Goal: Information Seeking & Learning: Learn about a topic

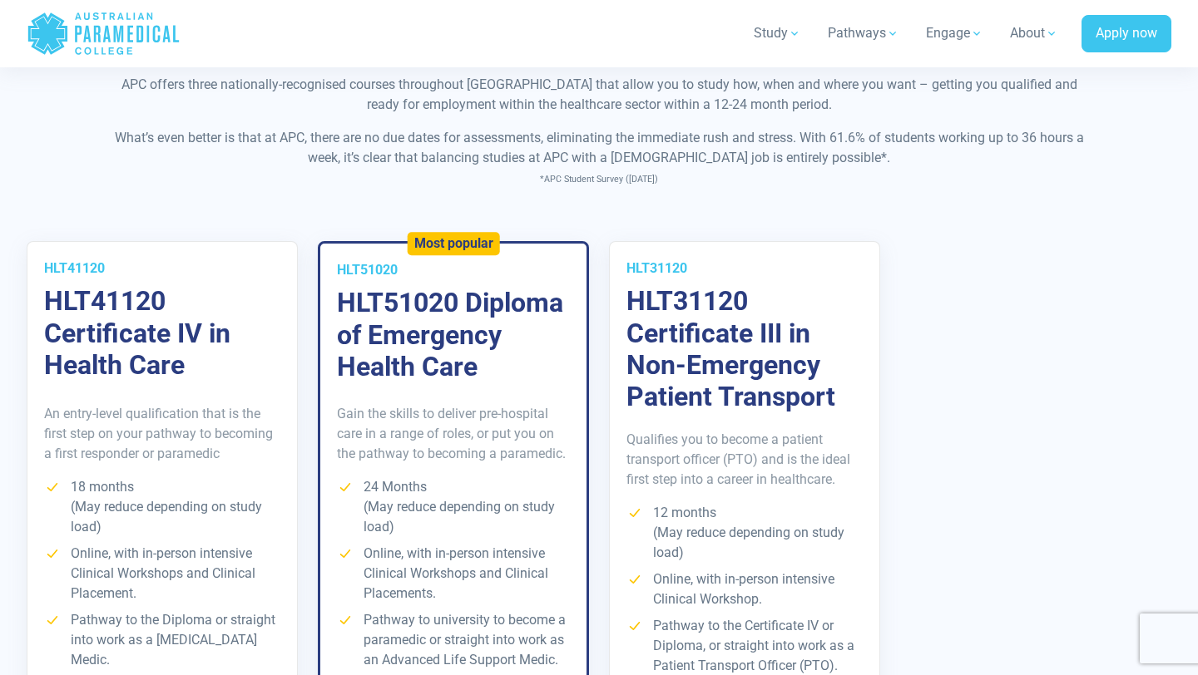
scroll to position [3067, 0]
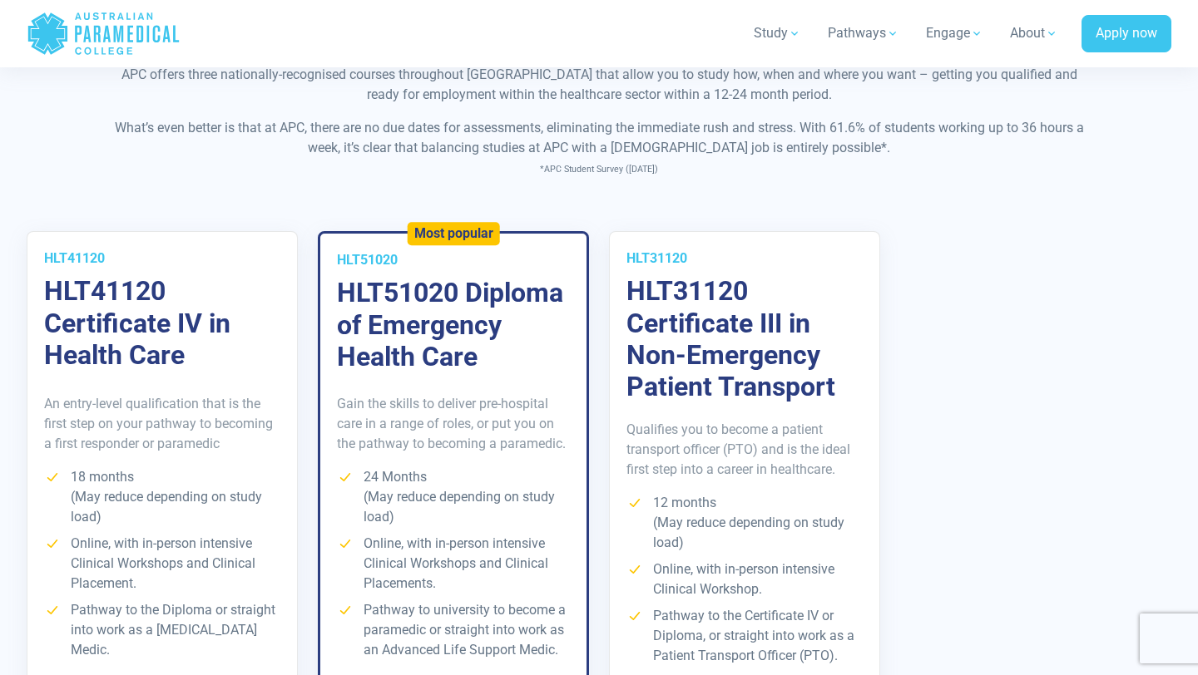
click at [506, 398] on p "Gain the skills to deliver pre-hospital care in a range of roles, or put you on…" at bounding box center [453, 424] width 233 height 60
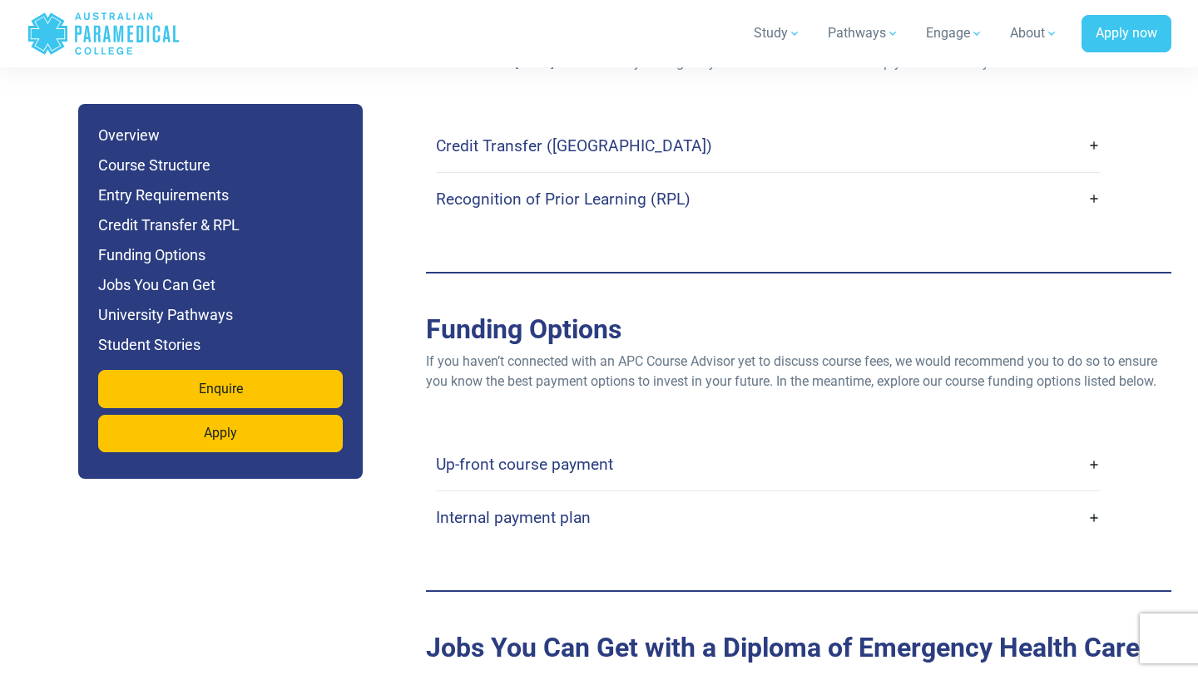
scroll to position [4953, 0]
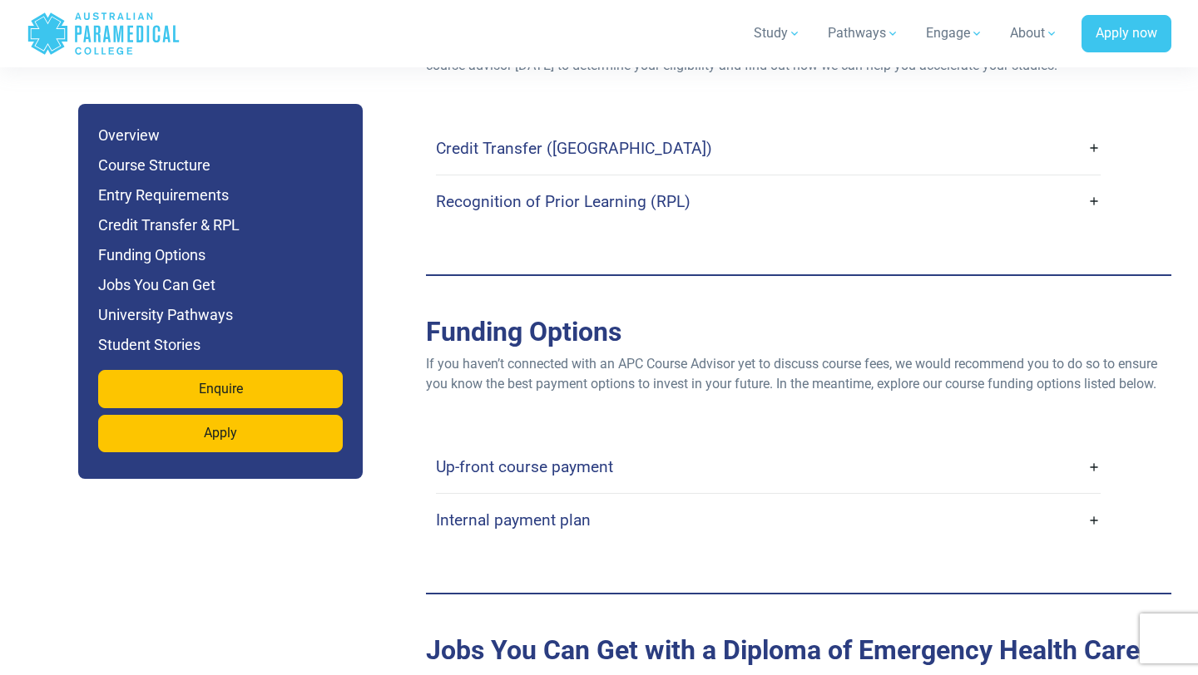
click at [1087, 447] on link "Up-front course payment" at bounding box center [768, 466] width 664 height 39
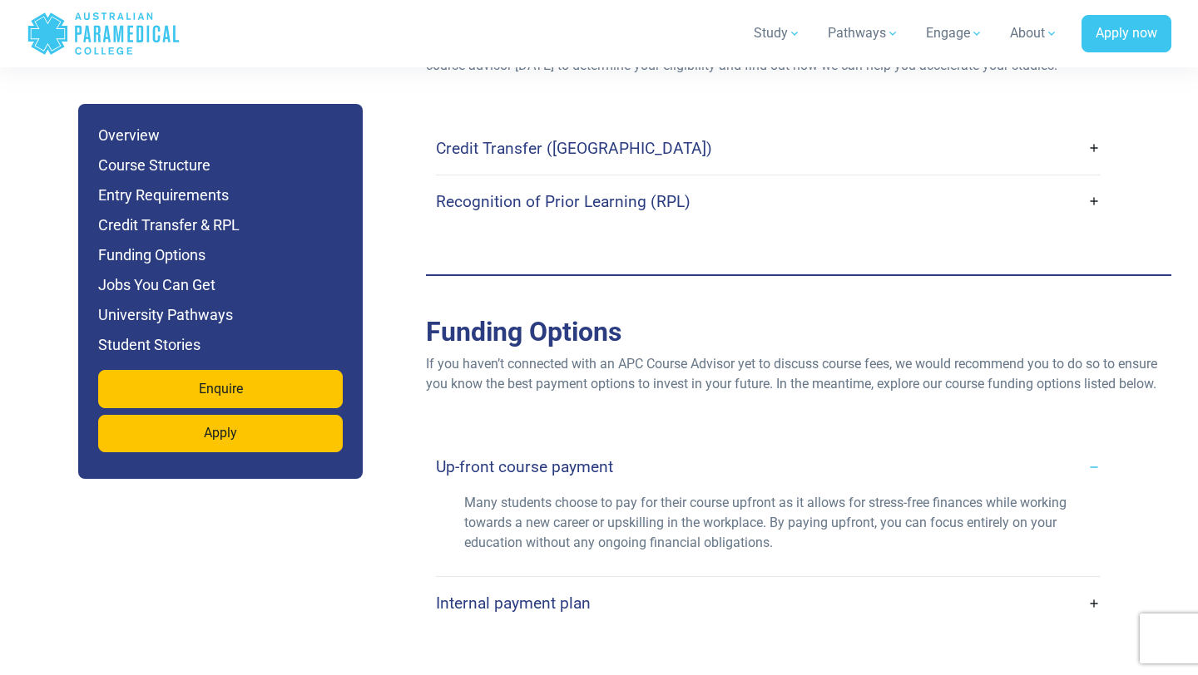
click at [1087, 447] on link "Up-front course payment" at bounding box center [768, 466] width 664 height 39
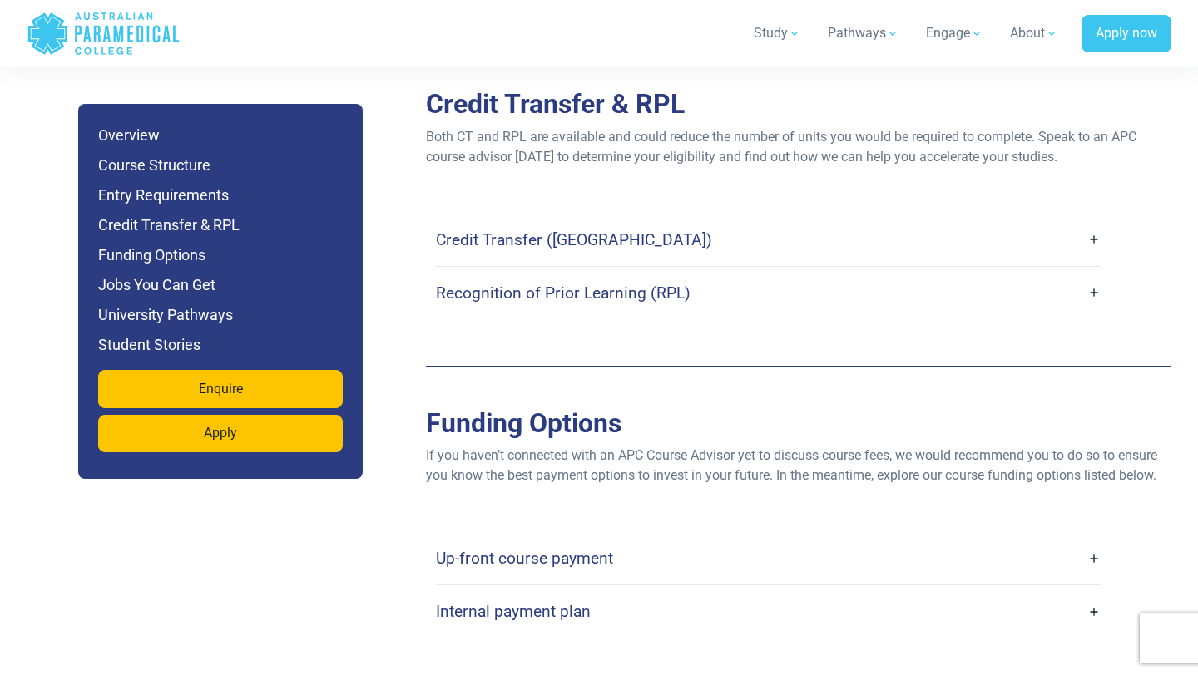
scroll to position [5007, 0]
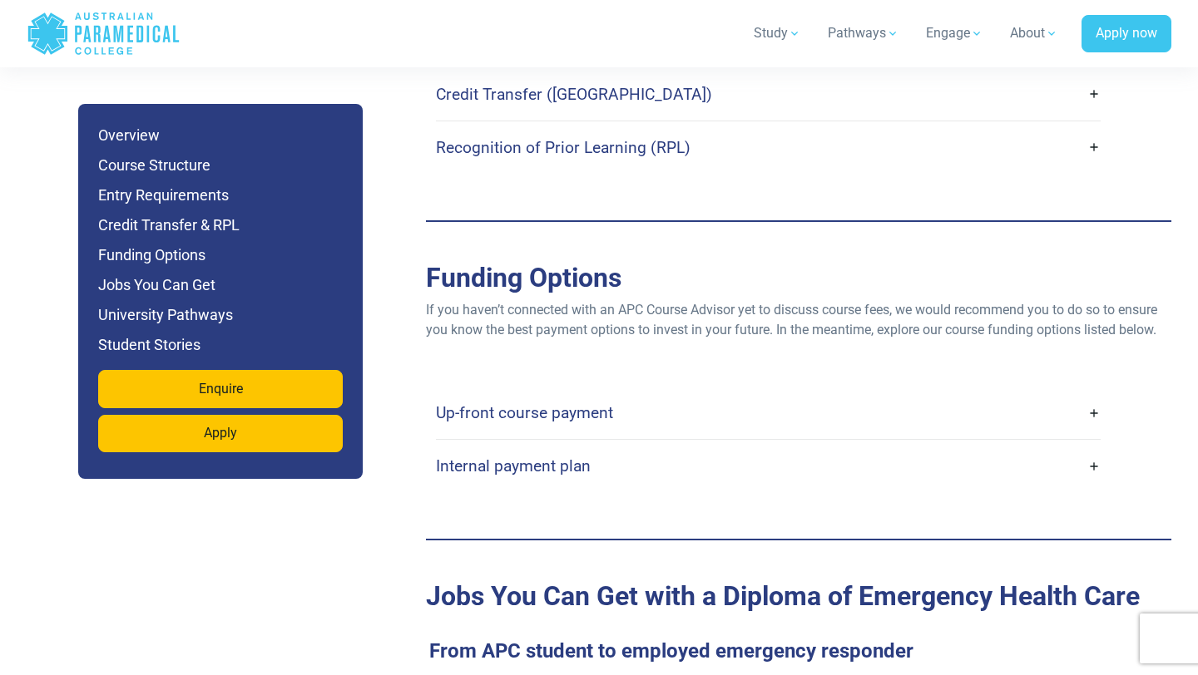
click at [1090, 447] on link "Internal payment plan" at bounding box center [768, 466] width 664 height 39
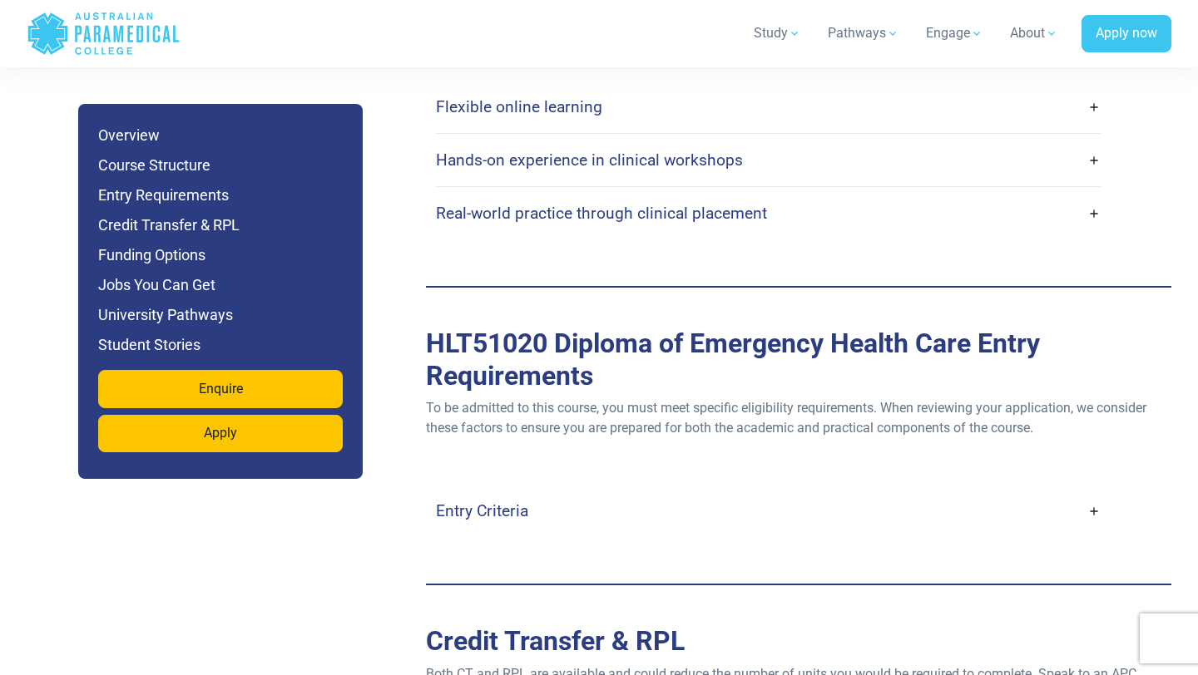
scroll to position [4319, 0]
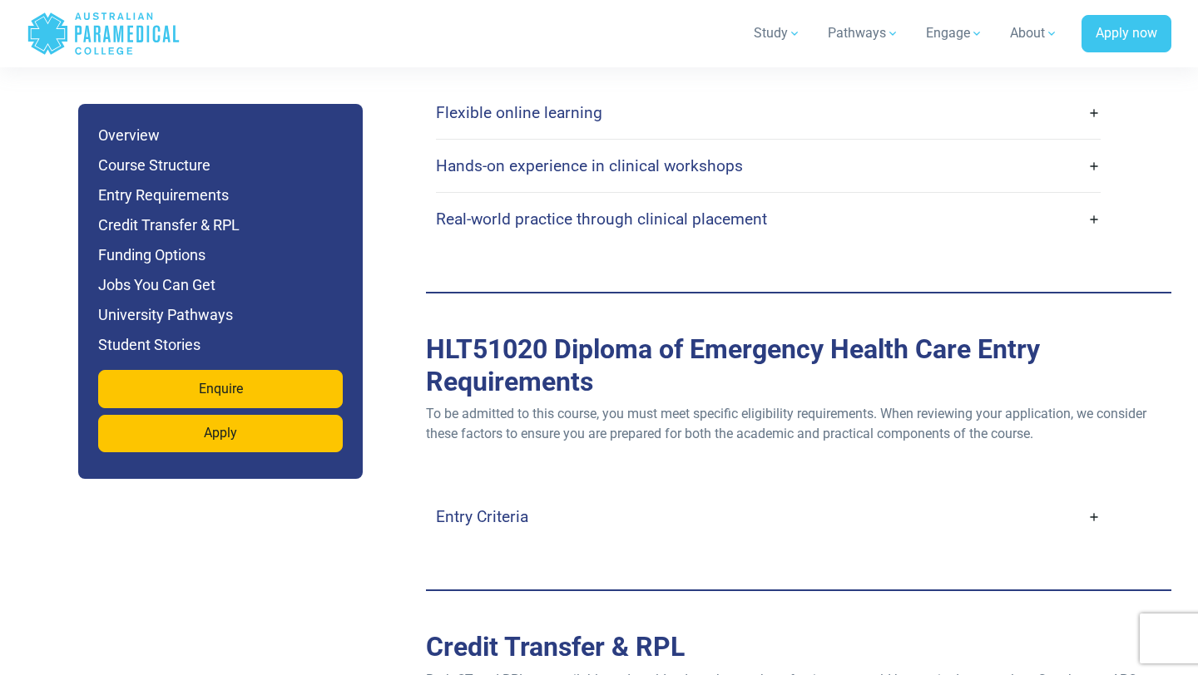
click at [1089, 497] on link "Entry Criteria" at bounding box center [768, 516] width 664 height 39
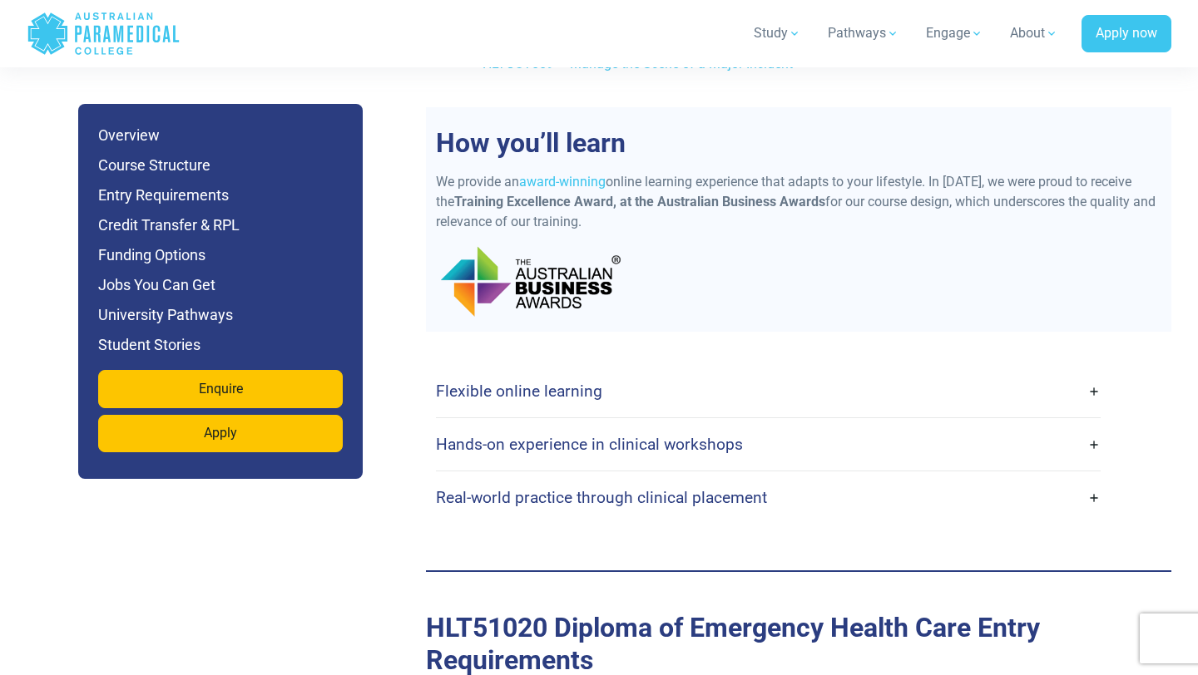
scroll to position [4037, 0]
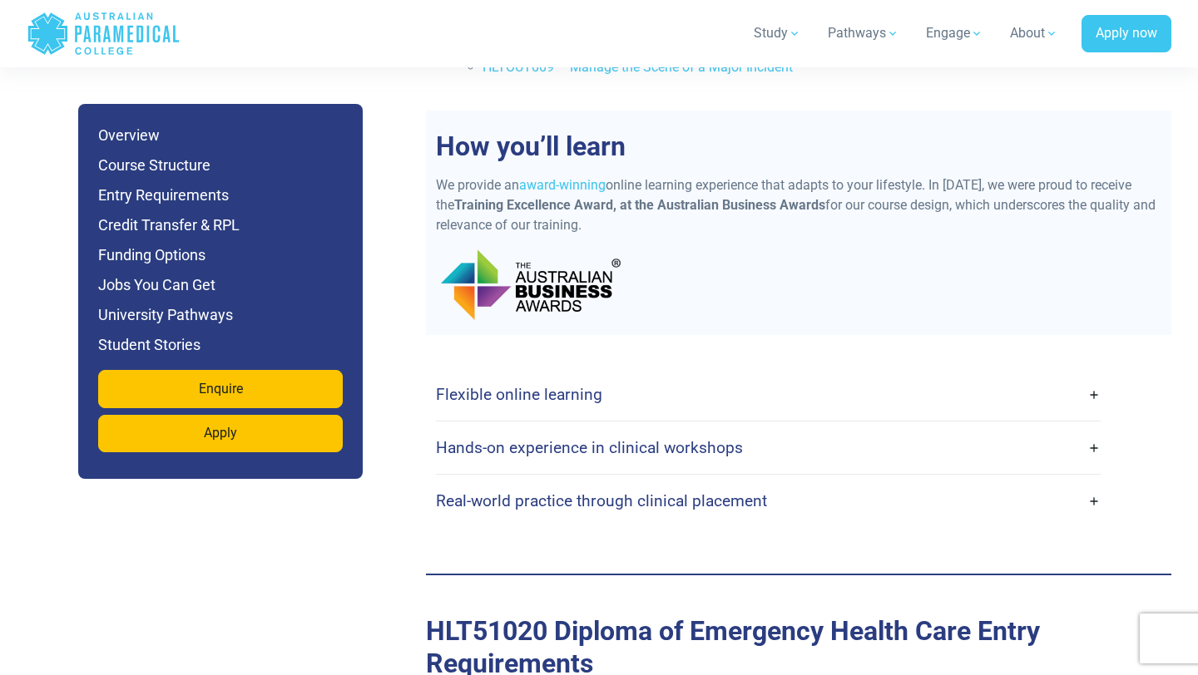
click at [1095, 375] on link "Flexible online learning" at bounding box center [768, 394] width 664 height 39
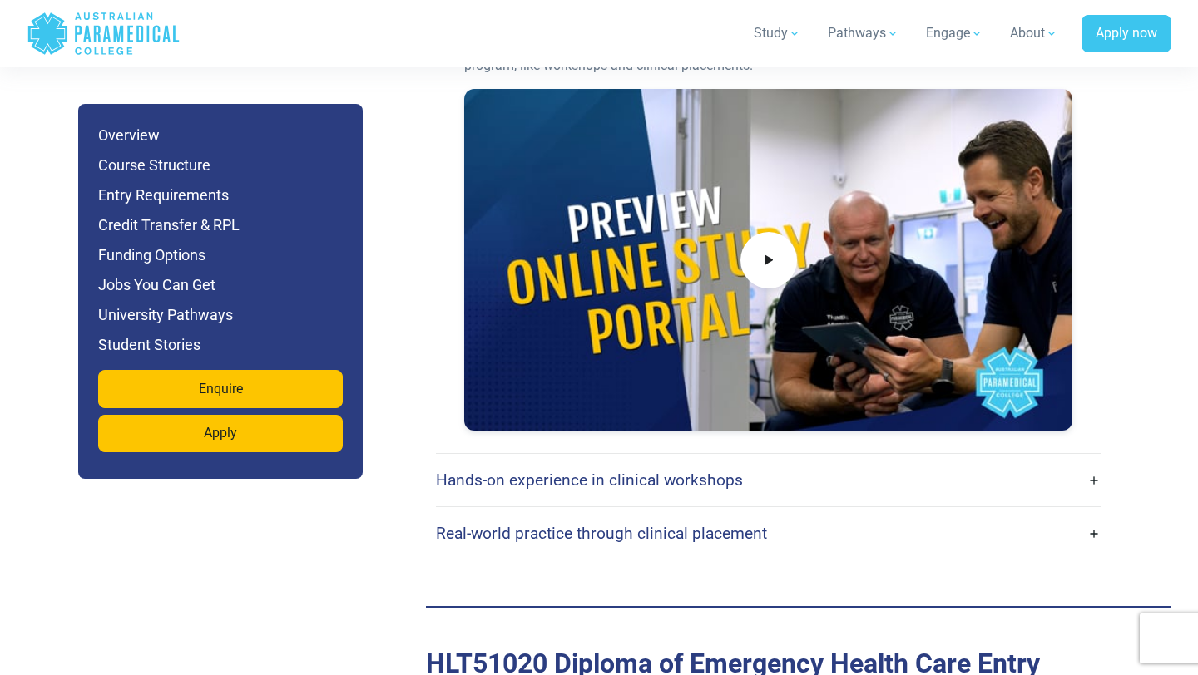
scroll to position [4557, 0]
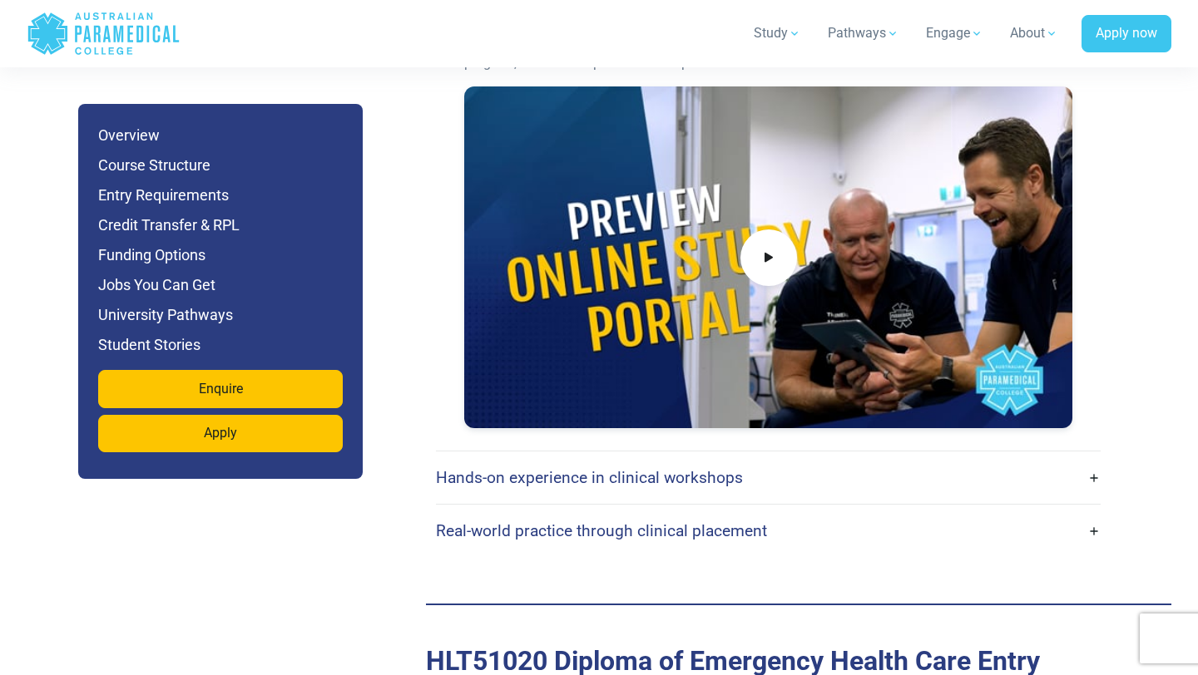
click at [1087, 458] on link "Hands-on experience in clinical workshops" at bounding box center [768, 477] width 664 height 39
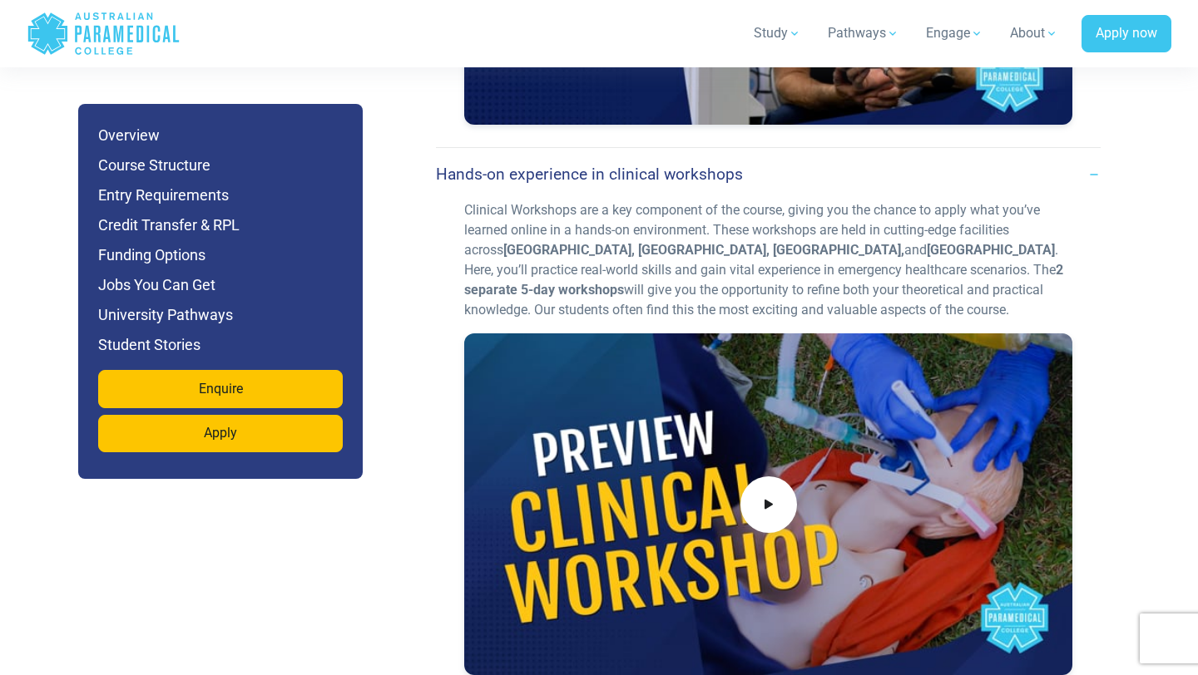
scroll to position [4904, 0]
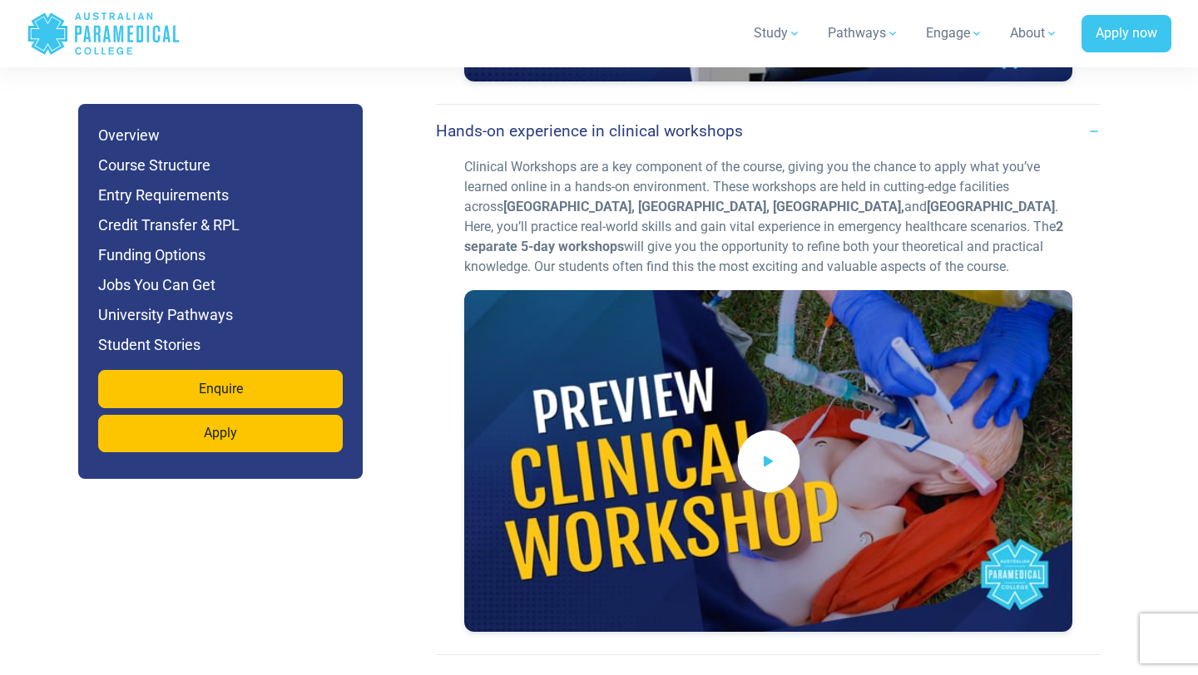
click at [768, 447] on icon at bounding box center [768, 460] width 18 height 27
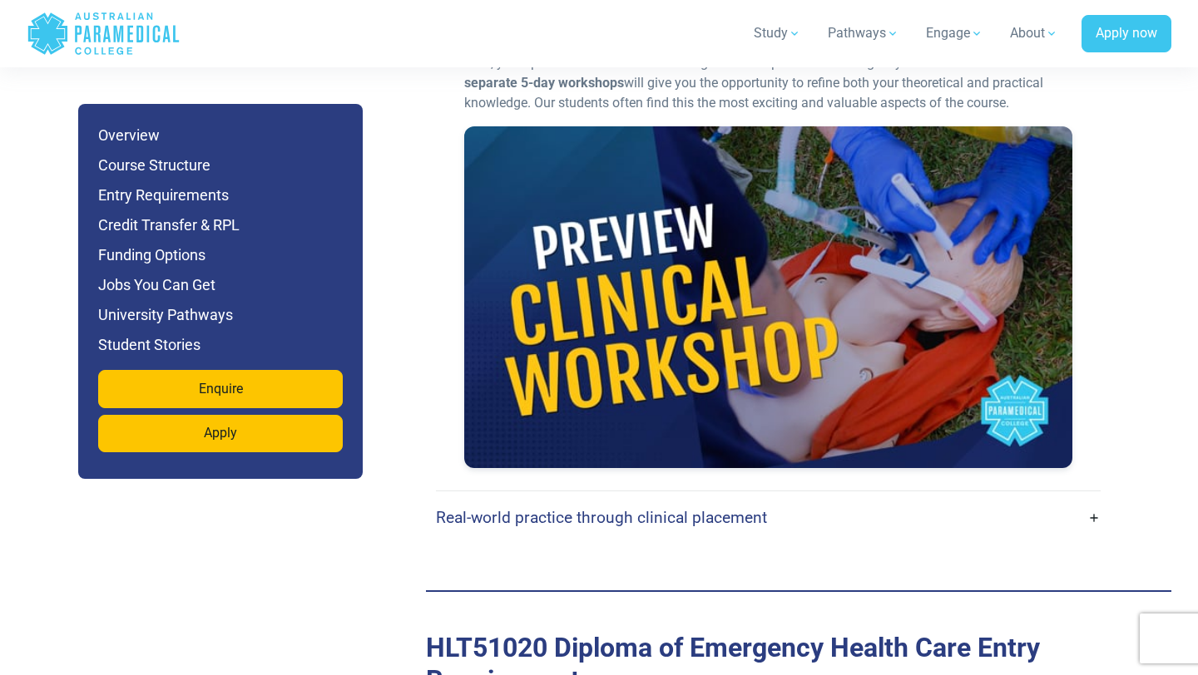
scroll to position [5069, 0]
click at [1095, 497] on link "Real-world practice through clinical placement" at bounding box center [768, 516] width 664 height 39
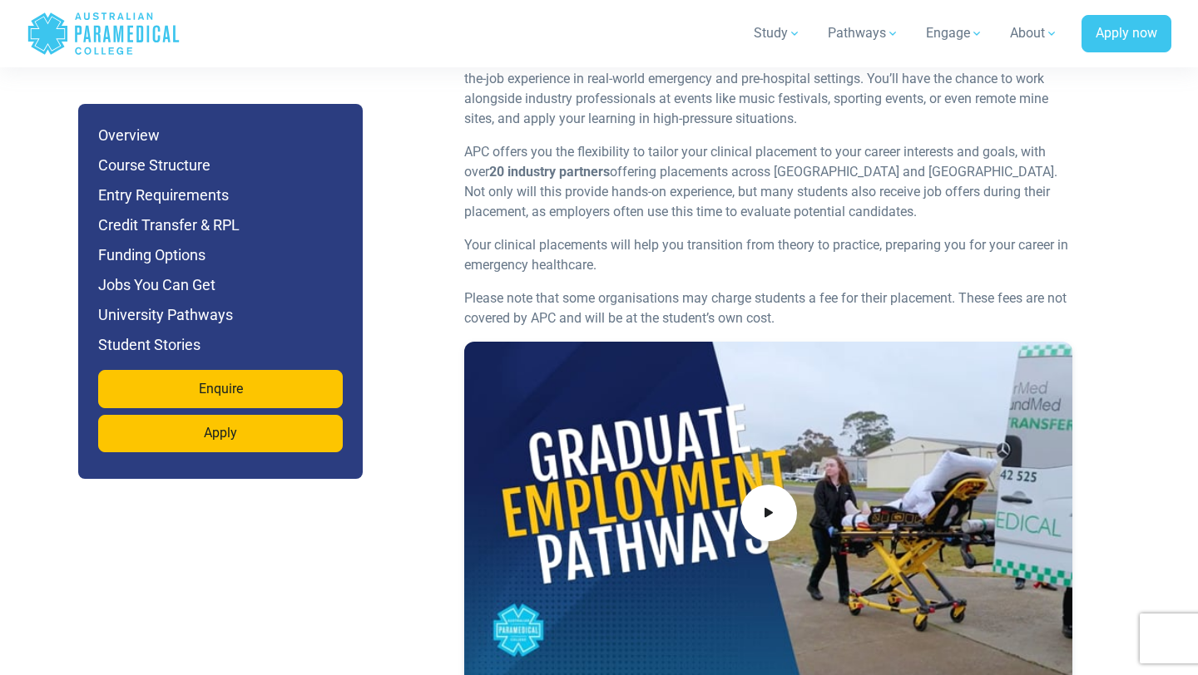
scroll to position [5567, 0]
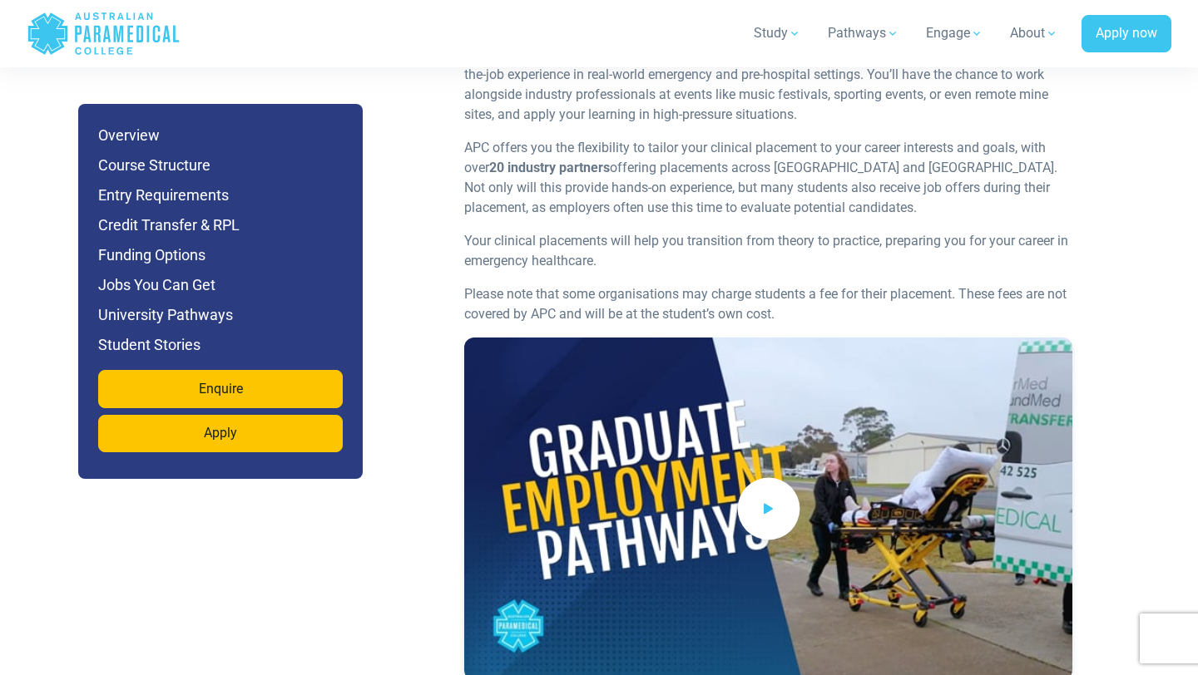
click at [784, 478] on span at bounding box center [768, 509] width 62 height 62
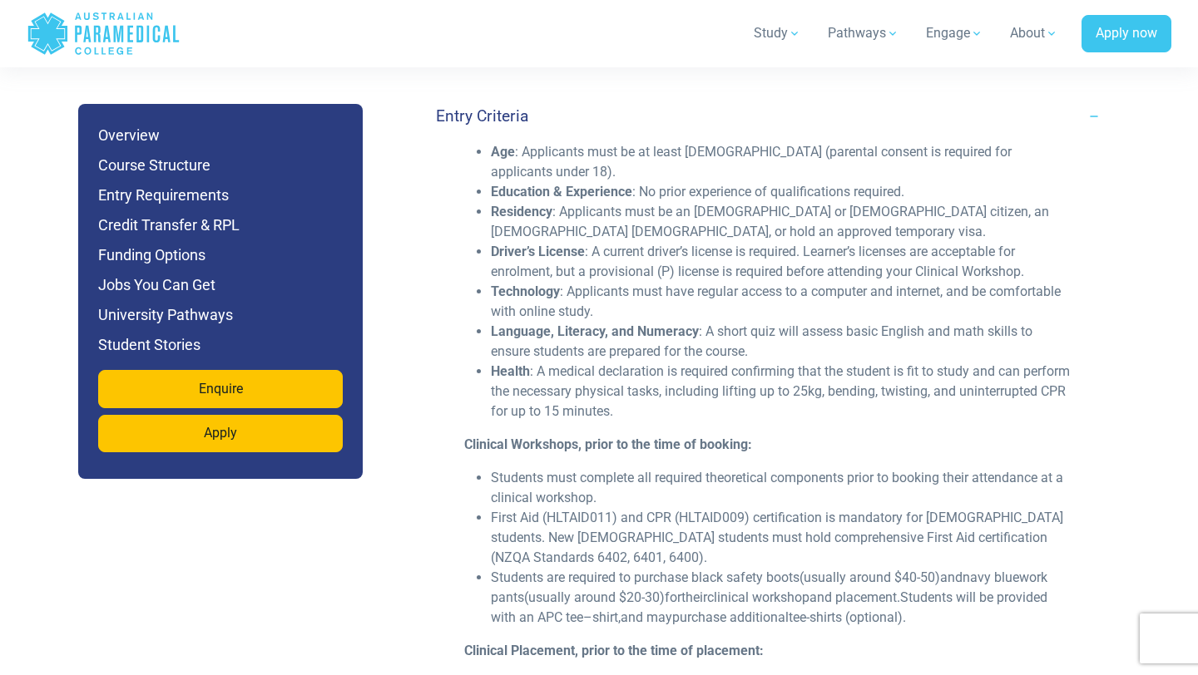
scroll to position [6426, 0]
